Goal: Complete application form

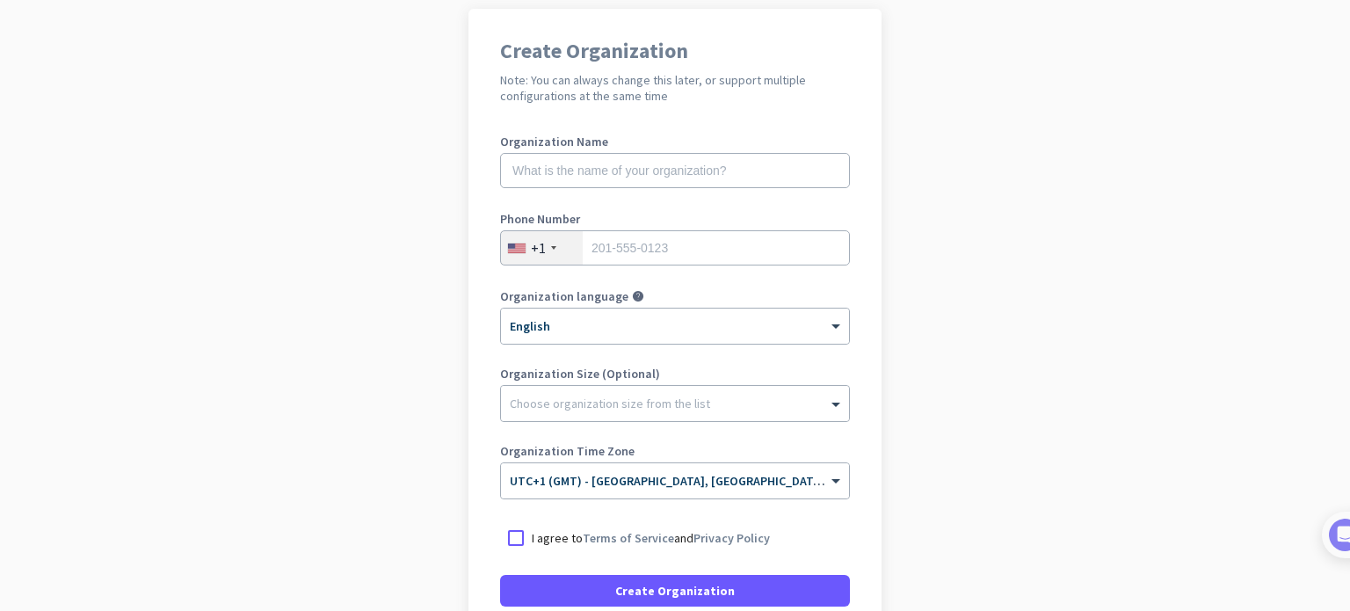
scroll to position [134, 0]
click at [650, 183] on input "text" at bounding box center [675, 170] width 350 height 35
drag, startPoint x: 650, startPoint y: 183, endPoint x: 632, endPoint y: 178, distance: 18.1
click at [632, 178] on input "text" at bounding box center [675, 170] width 350 height 35
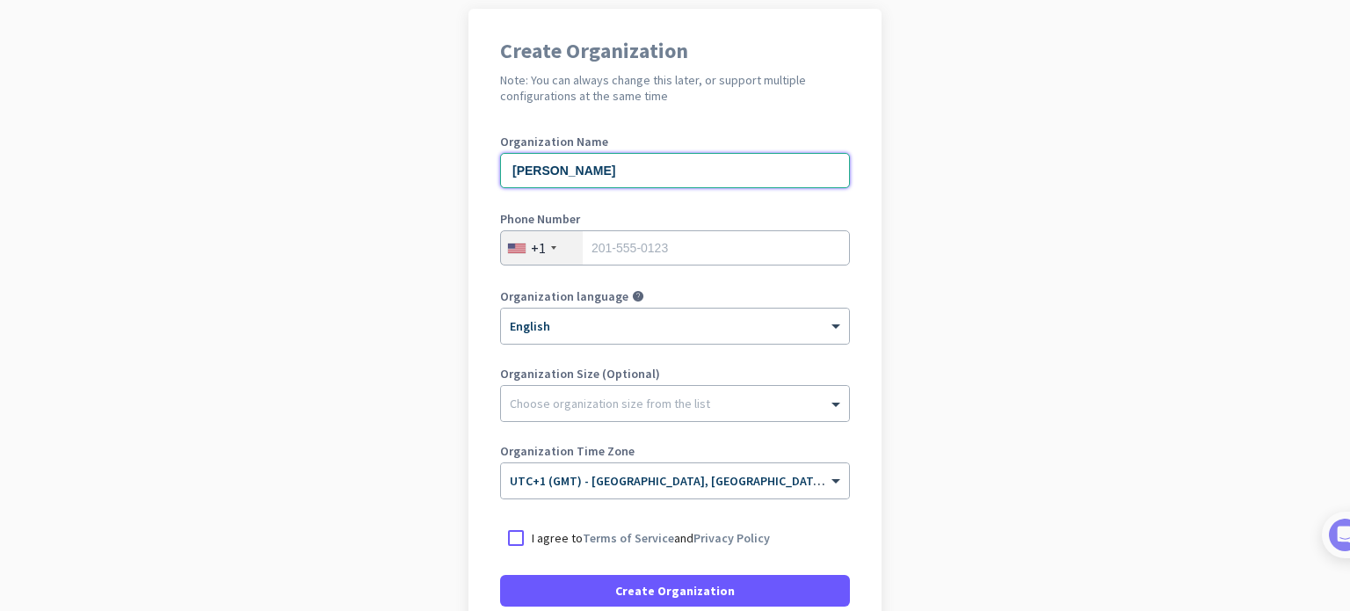
type input "Ahmet Kocyigit"
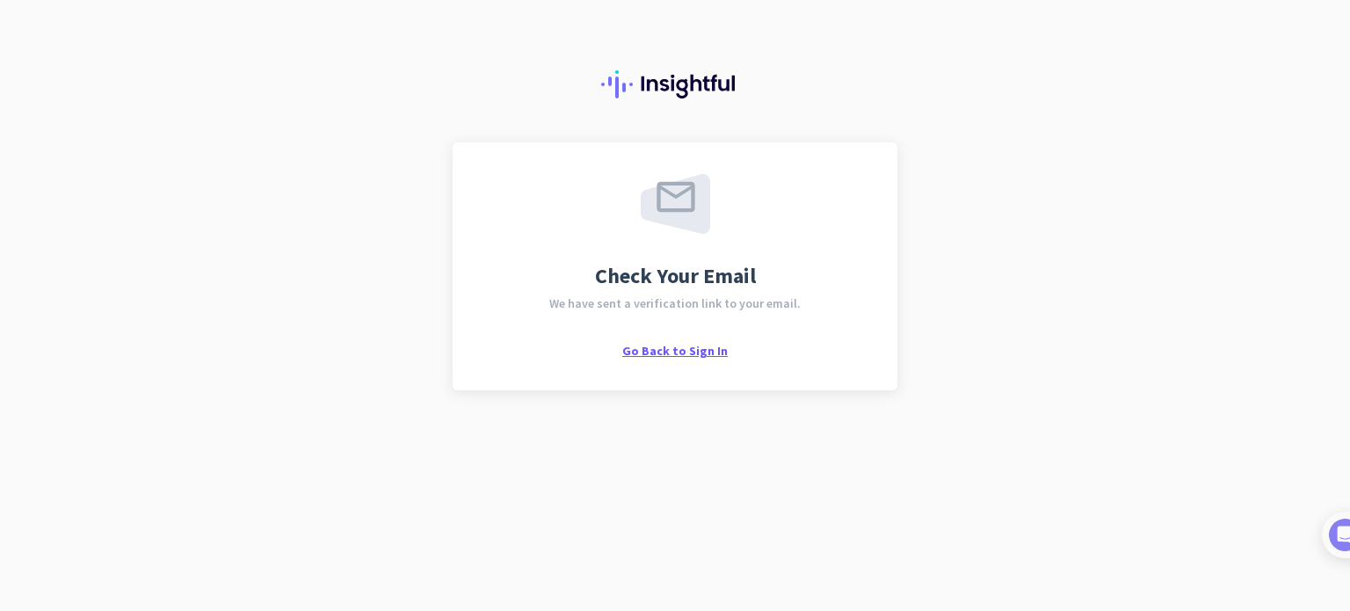
click at [662, 353] on span "Go Back to Sign In" at bounding box center [674, 351] width 105 height 16
